Goal: Task Accomplishment & Management: Complete application form

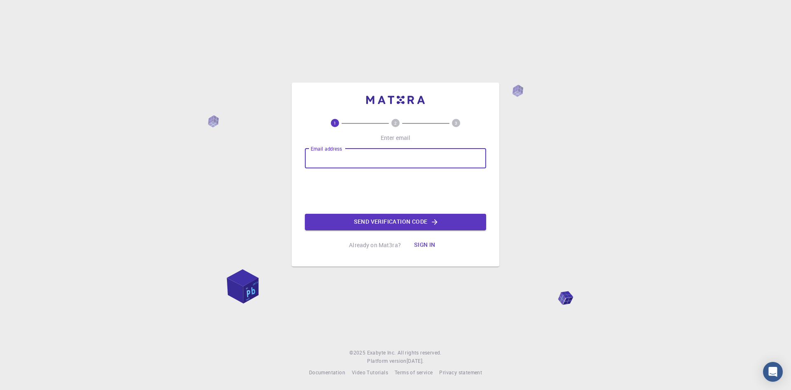
type input "[EMAIL_ADDRESS][PERSON_NAME][DOMAIN_NAME]"
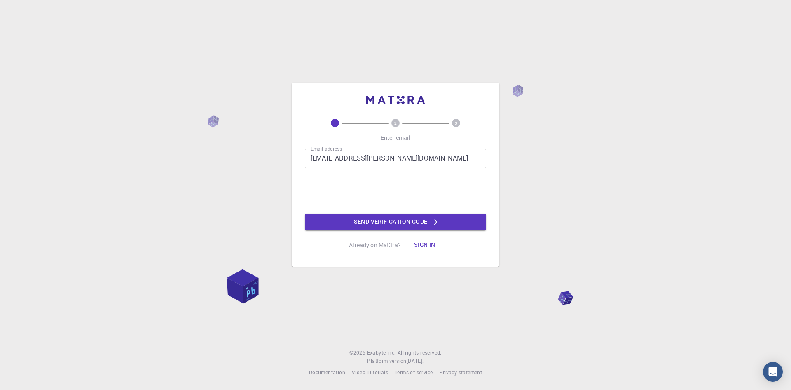
click at [357, 223] on button "Send verification code" at bounding box center [395, 222] width 181 height 16
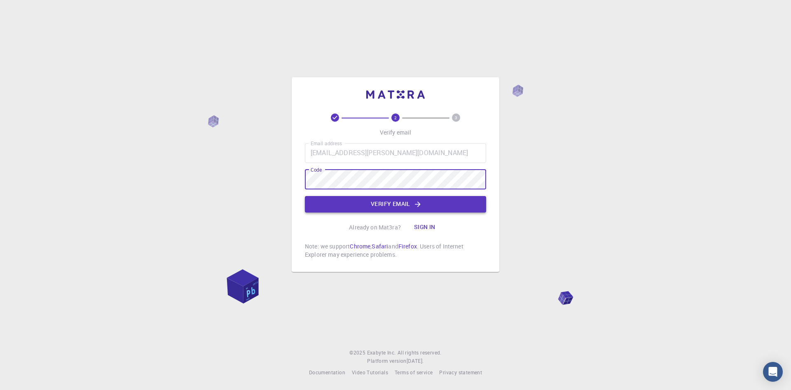
click at [399, 200] on button "Verify email" at bounding box center [395, 204] width 181 height 16
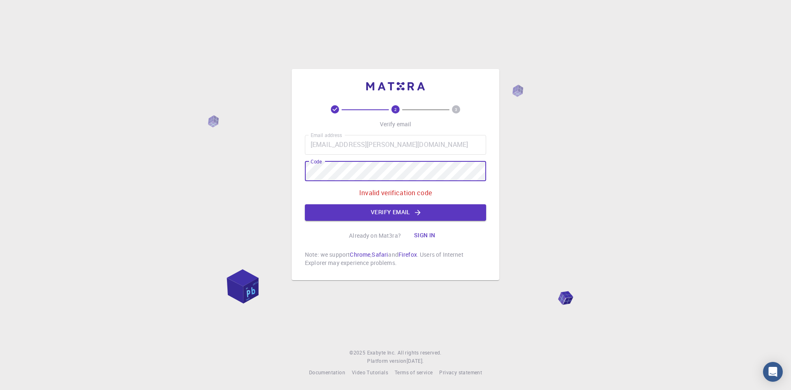
click at [219, 142] on div "2 3 Verify email Email address [EMAIL_ADDRESS][PERSON_NAME][DOMAIN_NAME] Email …" at bounding box center [395, 195] width 791 height 390
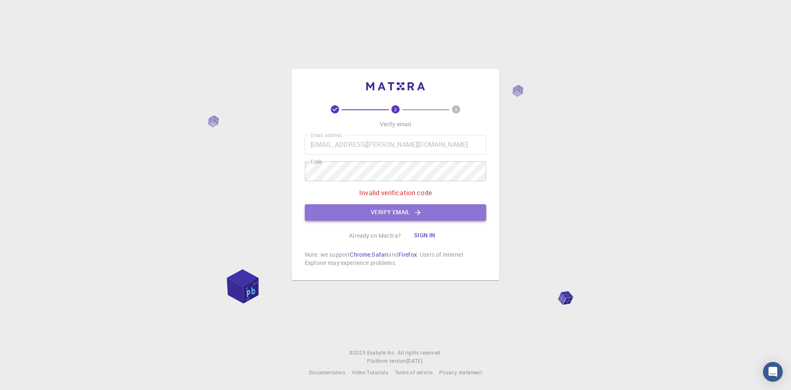
click at [378, 216] on button "Verify email" at bounding box center [395, 212] width 181 height 16
drag, startPoint x: 326, startPoint y: 189, endPoint x: 231, endPoint y: 170, distance: 97.2
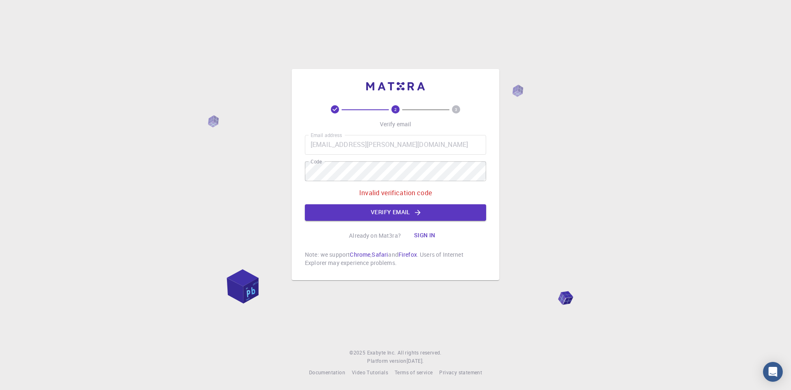
click at [231, 170] on div "2 3 Verify email Email address [EMAIL_ADDRESS][PERSON_NAME][DOMAIN_NAME] Email …" at bounding box center [395, 195] width 791 height 390
click at [216, 151] on div "2 3 Verify email Email address [EMAIL_ADDRESS][PERSON_NAME][DOMAIN_NAME] Email …" at bounding box center [395, 195] width 791 height 390
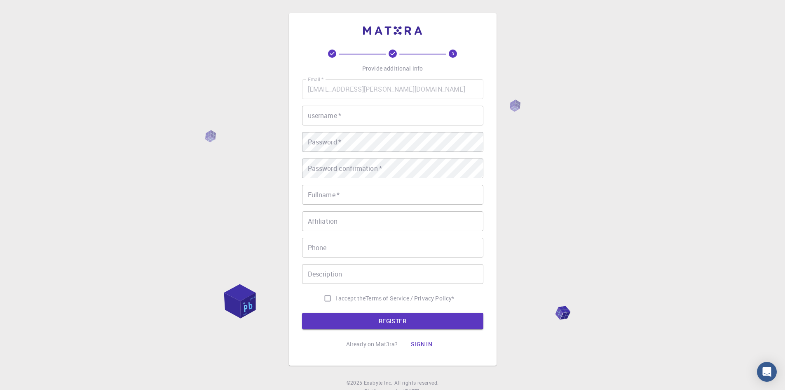
click at [402, 113] on input "username   *" at bounding box center [392, 116] width 181 height 20
type input "[PERSON_NAME]"
click at [188, 145] on div "3 Provide additional info Email   * [EMAIL_ADDRESS][PERSON_NAME][DOMAIN_NAME] E…" at bounding box center [392, 210] width 785 height 420
click at [283, 147] on div "3 Provide additional info Email   * [EMAIL_ADDRESS][PERSON_NAME][DOMAIN_NAME] E…" at bounding box center [392, 210] width 785 height 420
click at [369, 198] on input "Fullname   *" at bounding box center [392, 195] width 181 height 20
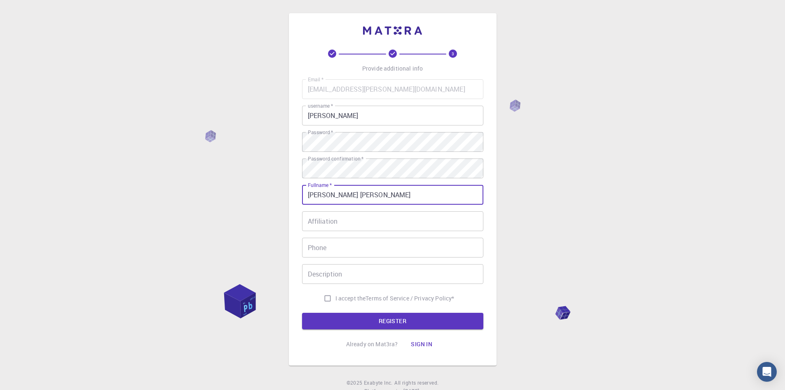
type input "[PERSON_NAME] [PERSON_NAME]"
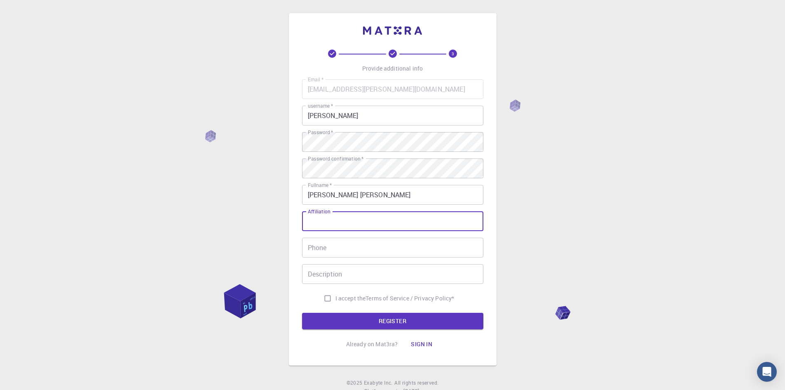
click at [362, 213] on input "Affiliation" at bounding box center [392, 221] width 181 height 20
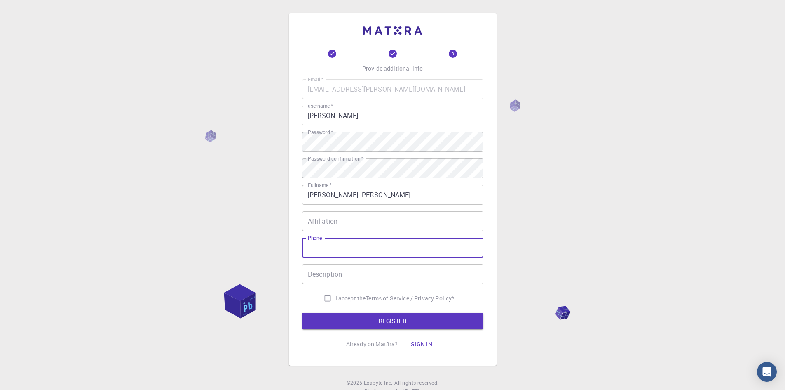
click at [360, 252] on input "Phone" at bounding box center [392, 247] width 181 height 20
click at [357, 275] on input "Description" at bounding box center [392, 274] width 181 height 20
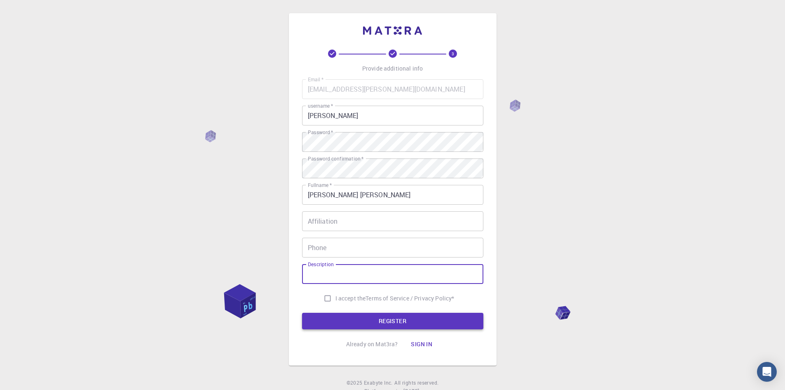
drag, startPoint x: 328, startPoint y: 301, endPoint x: 340, endPoint y: 321, distance: 23.3
click at [329, 302] on input "I accept the Terms of Service / Privacy Policy *" at bounding box center [328, 298] width 16 height 16
checkbox input "true"
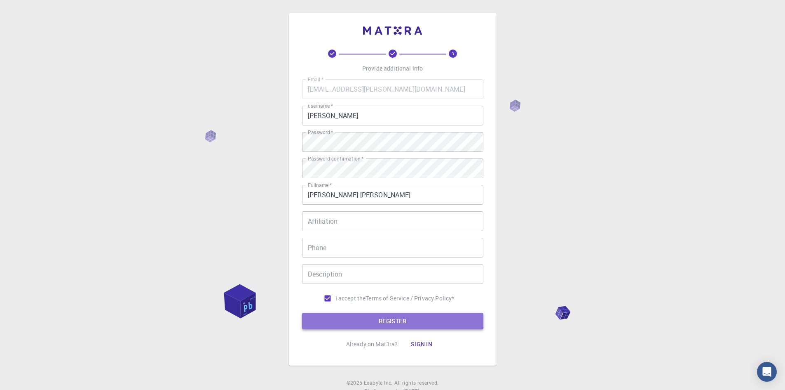
click at [342, 322] on button "REGISTER" at bounding box center [392, 320] width 181 height 16
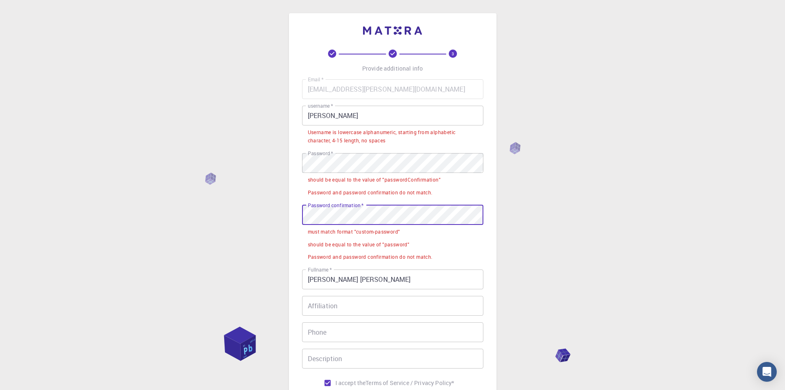
click at [128, 218] on div "3 Provide additional info Email   * [EMAIL_ADDRESS][PERSON_NAME][DOMAIN_NAME] E…" at bounding box center [392, 252] width 785 height 504
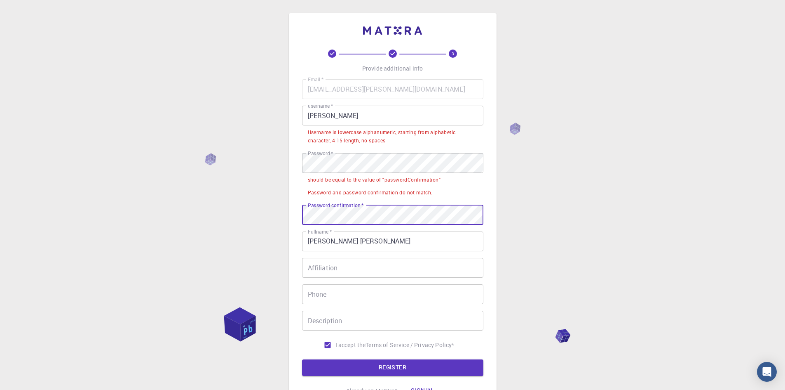
click at [397, 368] on button "REGISTER" at bounding box center [392, 367] width 181 height 16
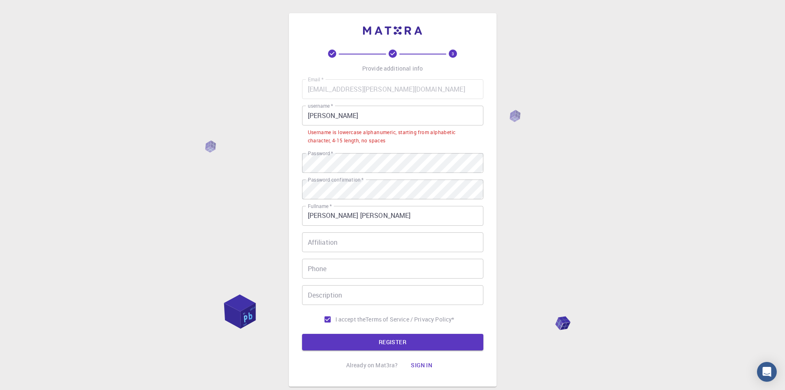
click at [357, 112] on input "[PERSON_NAME]" at bounding box center [392, 116] width 181 height 20
click at [324, 113] on input "[PERSON_NAME]" at bounding box center [392, 116] width 181 height 20
click at [317, 117] on input "[PERSON_NAME]" at bounding box center [392, 116] width 181 height 20
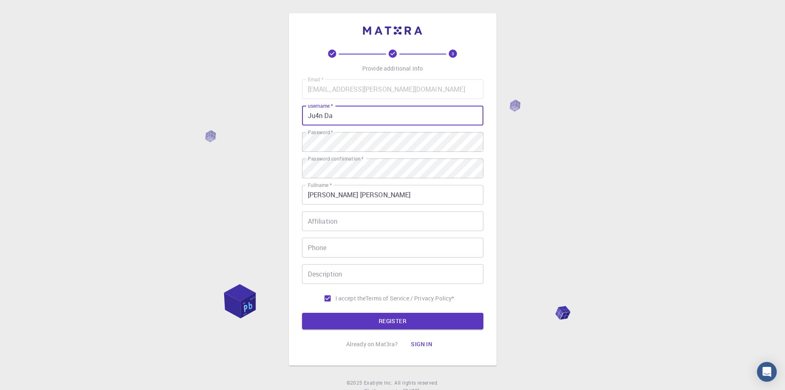
click at [325, 116] on input "Ju4n Da" at bounding box center [392, 116] width 181 height 20
click at [331, 116] on input "Ju4nDa" at bounding box center [392, 116] width 181 height 20
click at [408, 323] on button "REGISTER" at bounding box center [392, 320] width 181 height 16
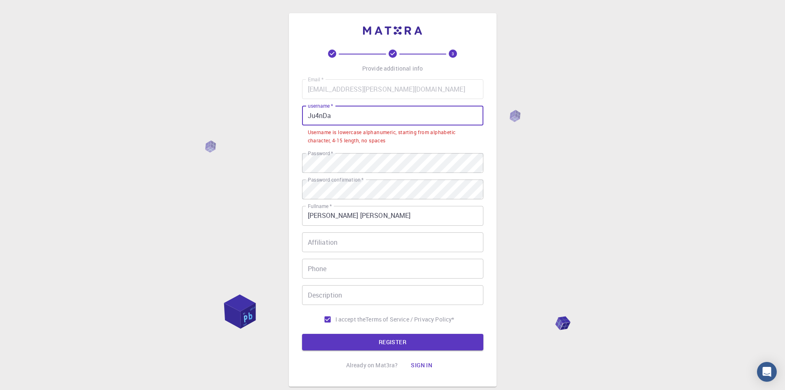
click at [337, 120] on input "Ju4nDa" at bounding box center [392, 116] width 181 height 20
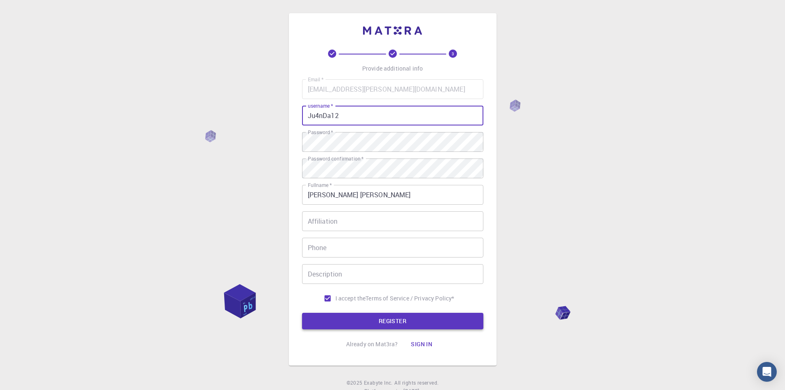
click at [344, 315] on button "REGISTER" at bounding box center [392, 320] width 181 height 16
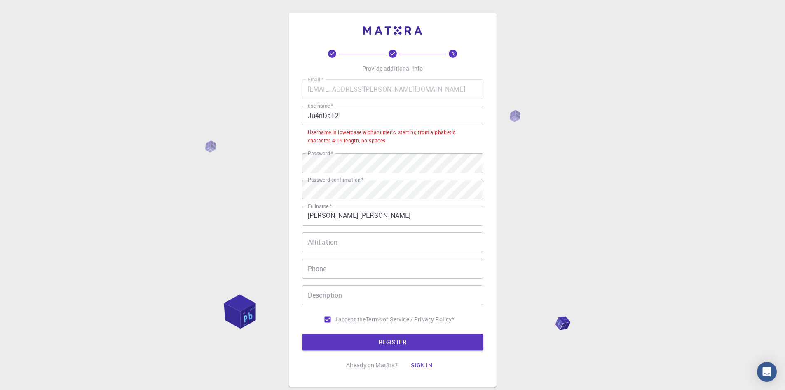
click at [345, 122] on input "Ju4nDa12" at bounding box center [392, 116] width 181 height 20
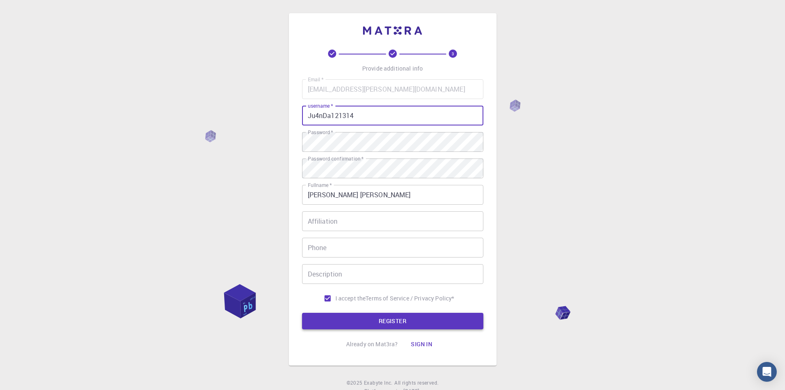
click at [364, 327] on button "REGISTER" at bounding box center [392, 320] width 181 height 16
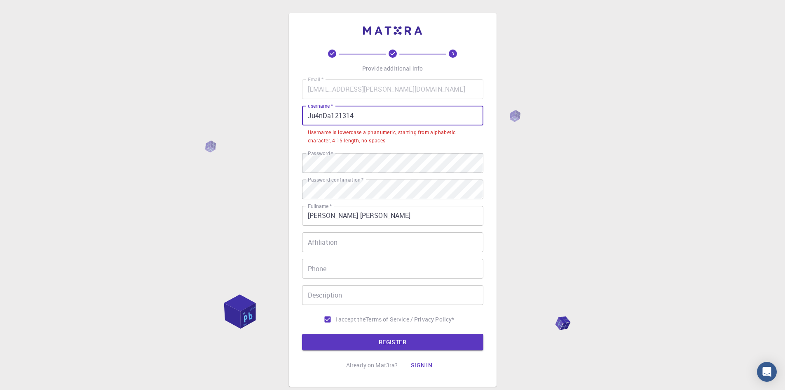
click at [361, 113] on input "Ju4nDa121314" at bounding box center [392, 116] width 181 height 20
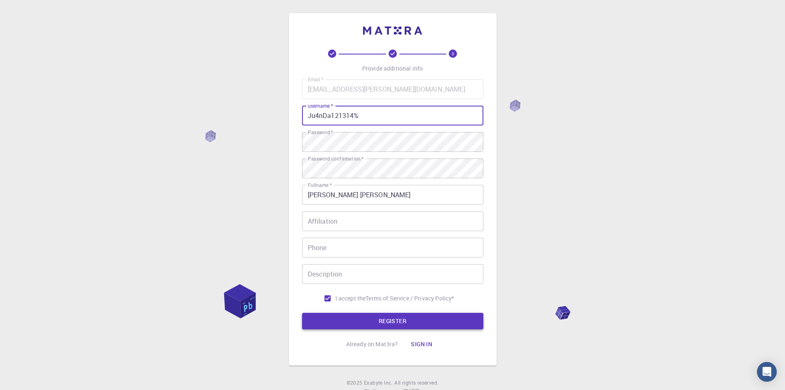
type input "Ju4nDa121314%"
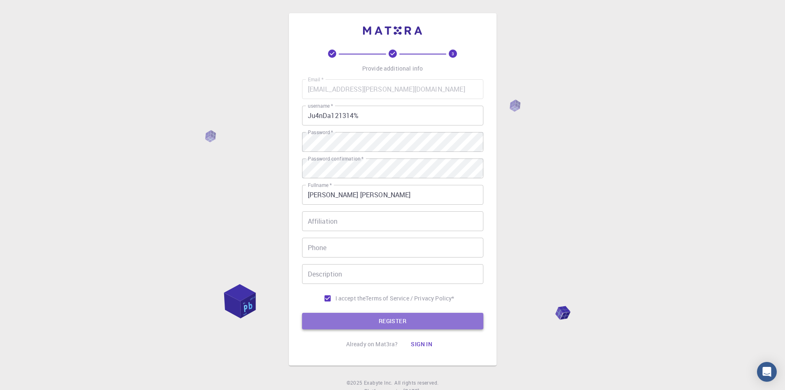
click at [372, 321] on button "REGISTER" at bounding box center [392, 320] width 181 height 16
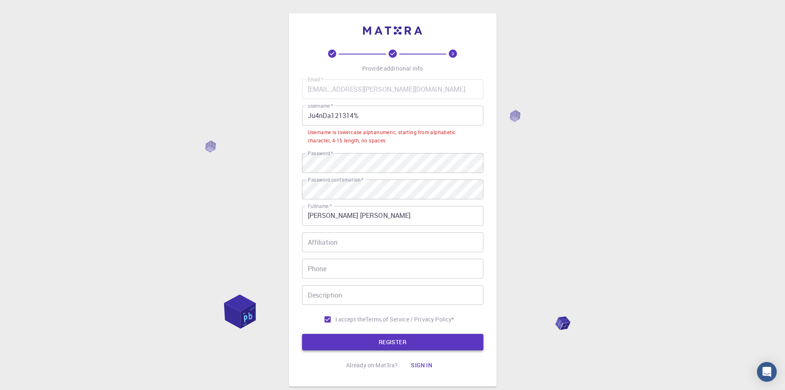
click at [372, 335] on button "REGISTER" at bounding box center [392, 342] width 181 height 16
click at [376, 340] on button "REGISTER" at bounding box center [392, 342] width 181 height 16
drag, startPoint x: 366, startPoint y: 113, endPoint x: 206, endPoint y: 139, distance: 163.0
click at [206, 139] on div "3 Provide additional info Email   * [EMAIL_ADDRESS][PERSON_NAME][DOMAIN_NAME] E…" at bounding box center [392, 220] width 785 height 441
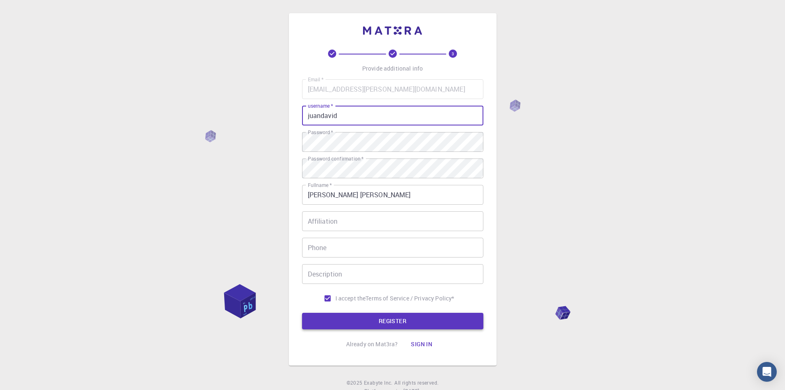
type input "juandavid"
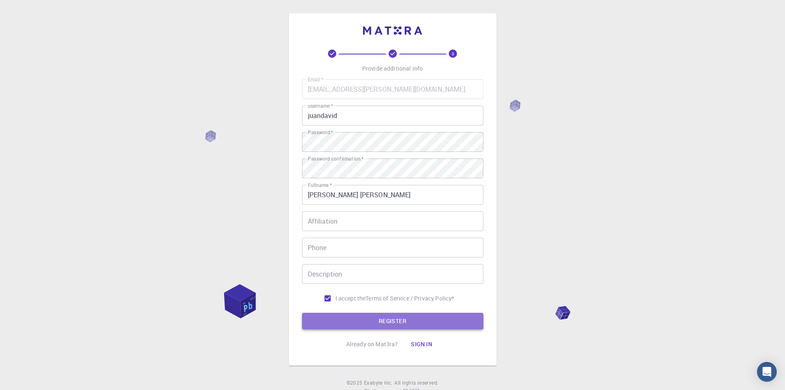
click at [380, 326] on button "REGISTER" at bounding box center [392, 320] width 181 height 16
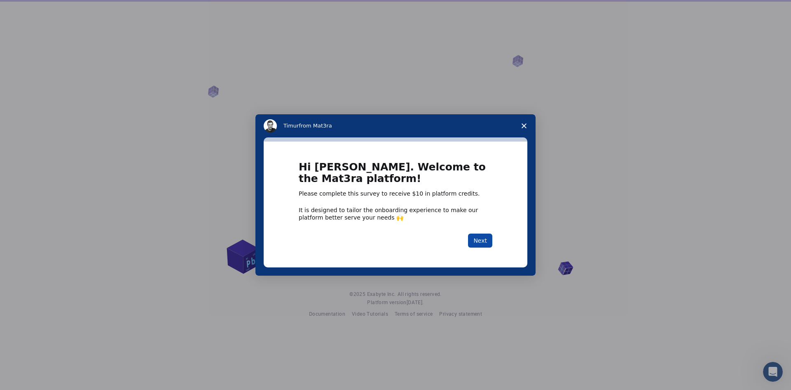
click at [474, 238] on button "Next" at bounding box center [480, 240] width 24 height 14
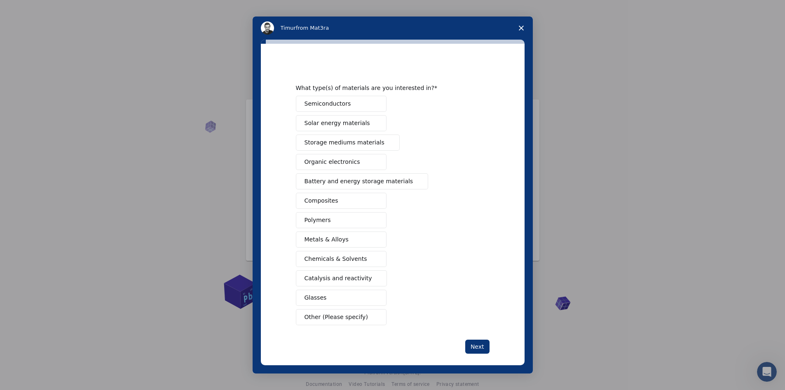
click at [316, 319] on span "Other (Please specify)" at bounding box center [336, 316] width 63 height 9
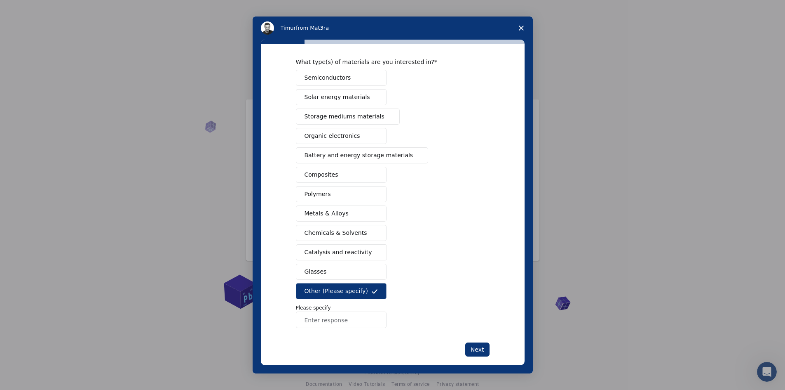
scroll to position [37, 0]
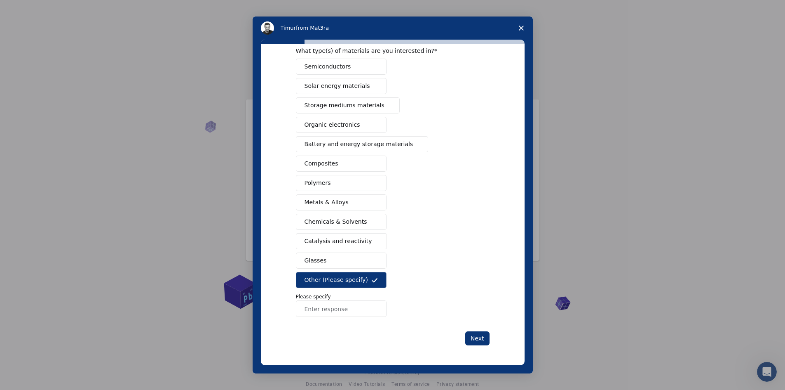
drag, startPoint x: 332, startPoint y: 308, endPoint x: 327, endPoint y: 308, distance: 5.0
click at [328, 308] on input "Enter response" at bounding box center [341, 308] width 91 height 16
type input "biochemestry"
click at [481, 335] on button "Next" at bounding box center [477, 338] width 24 height 14
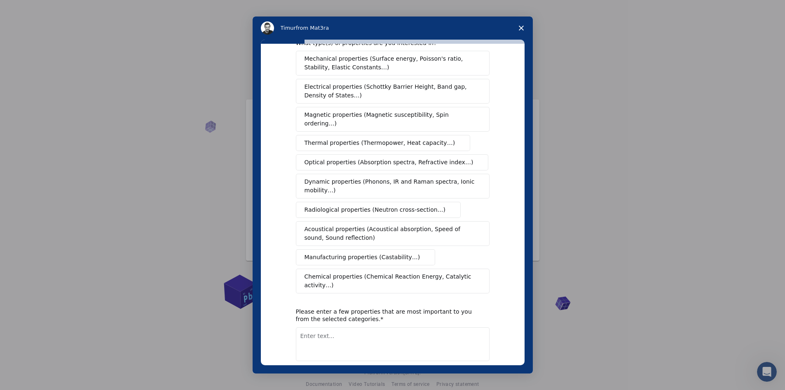
scroll to position [51, 0]
